Goal: Navigation & Orientation: Find specific page/section

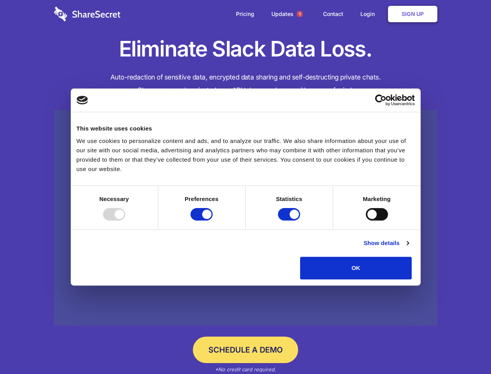
click at [125, 220] on div at bounding box center [114, 214] width 22 height 12
click at [213, 220] on input "Preferences" at bounding box center [202, 214] width 22 height 12
checkbox input "false"
click at [290, 220] on input "Statistics" at bounding box center [289, 214] width 22 height 12
checkbox input "false"
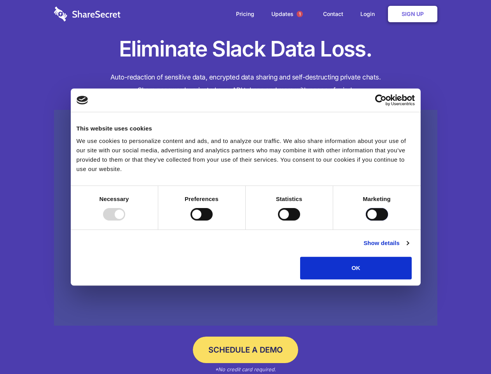
click at [366, 220] on input "Marketing" at bounding box center [377, 214] width 22 height 12
checkbox input "true"
click at [409, 247] on link "Show details" at bounding box center [386, 242] width 45 height 9
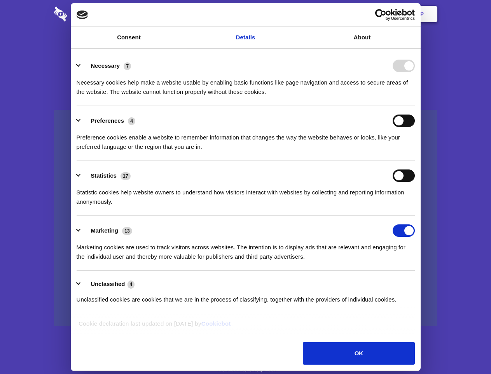
click at [415, 106] on li "Necessary 7 Necessary cookies help make a website usable by enabling basic func…" at bounding box center [246, 78] width 339 height 55
click at [300, 14] on span "1" at bounding box center [300, 14] width 6 height 6
